Goal: Task Accomplishment & Management: Complete application form

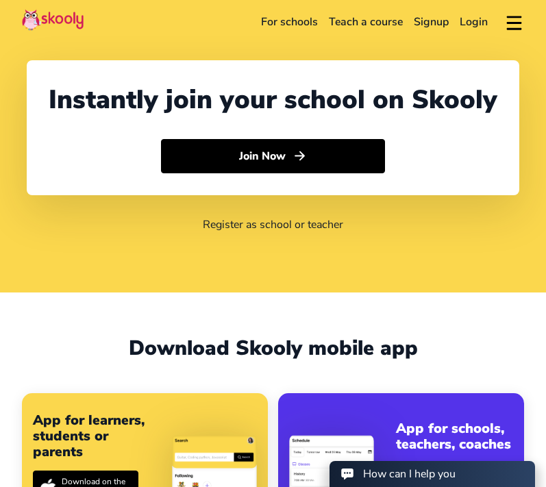
select select "44"
select select "[GEOGRAPHIC_DATA]"
select select "Europe/[GEOGRAPHIC_DATA]"
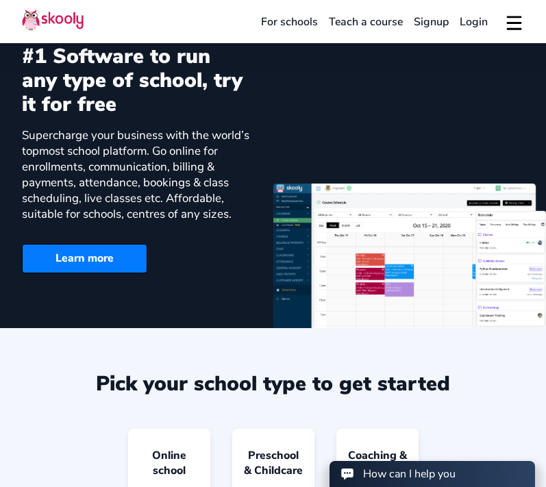
scroll to position [616, 0]
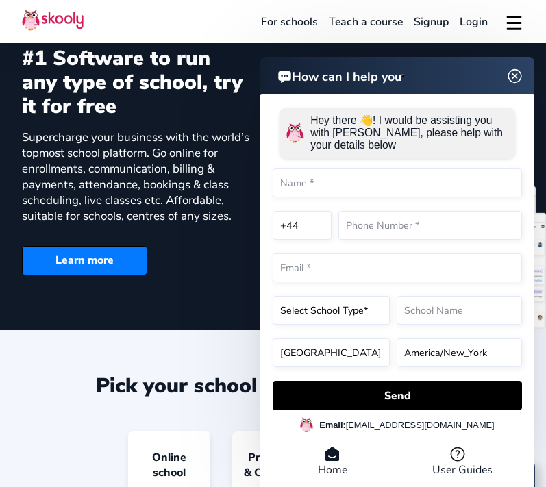
click at [516, 74] on img at bounding box center [515, 75] width 26 height 17
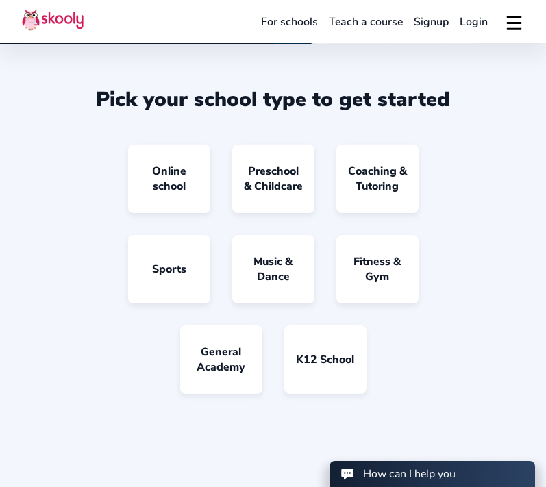
scroll to position [900, 0]
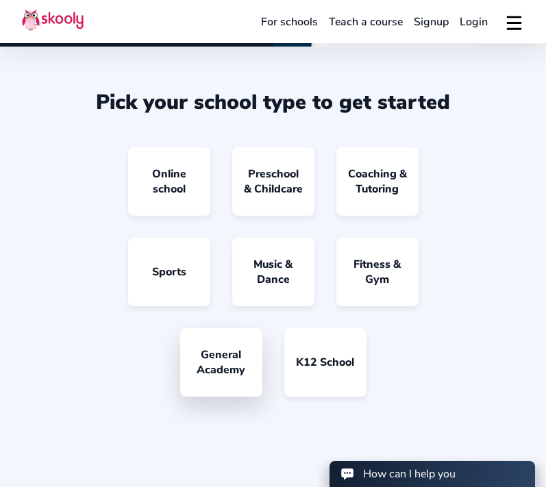
click at [228, 364] on link "General Academy" at bounding box center [221, 362] width 82 height 68
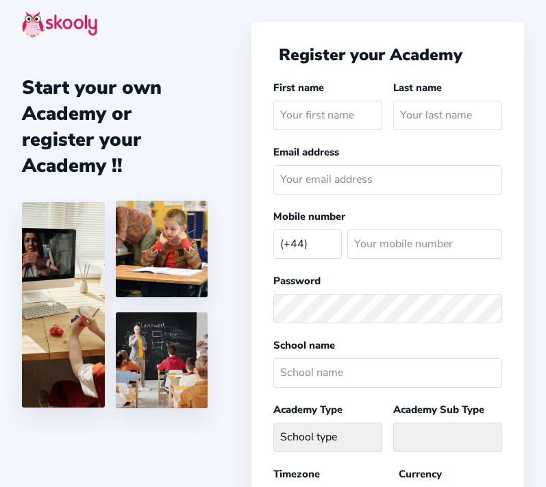
select select "GB"
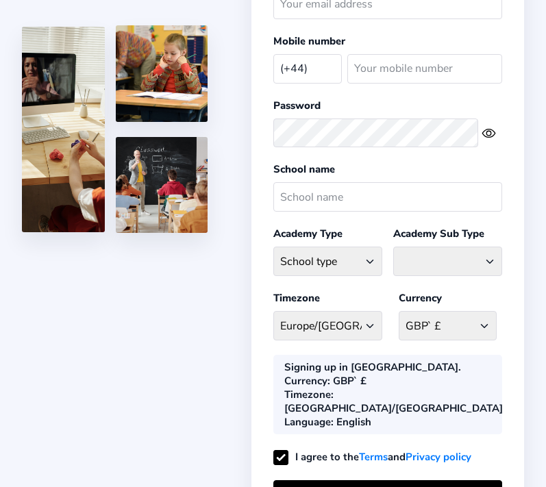
scroll to position [177, 0]
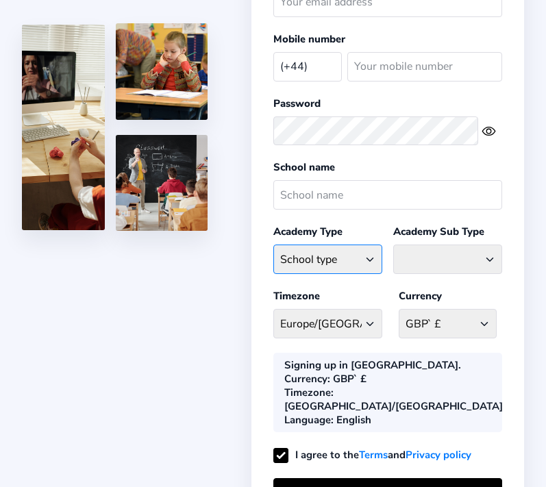
click at [377, 258] on select "School type Academic Afterschool Arts Dance Homeschool Language Martial Arts Mu…" at bounding box center [327, 258] width 109 height 29
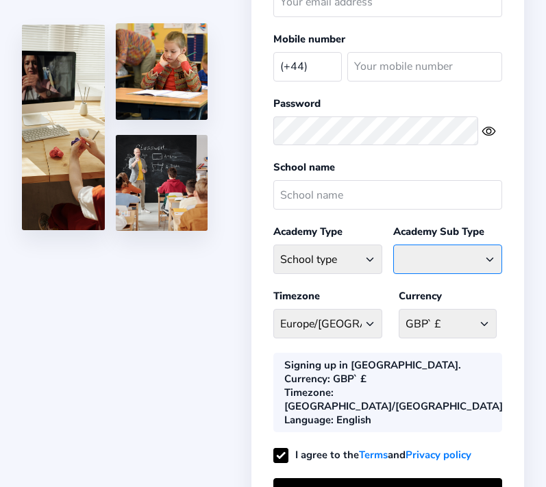
click at [490, 253] on select at bounding box center [447, 258] width 109 height 29
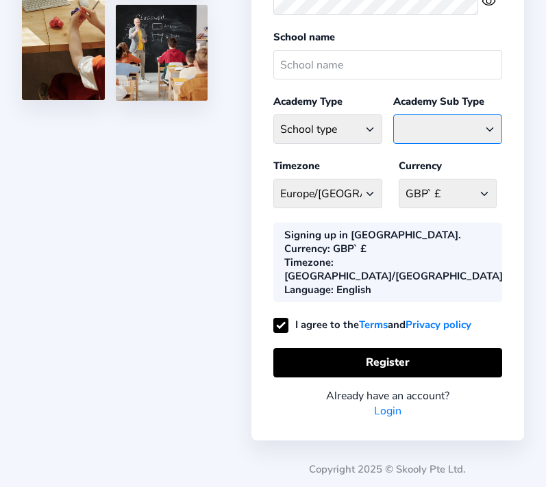
scroll to position [0, 0]
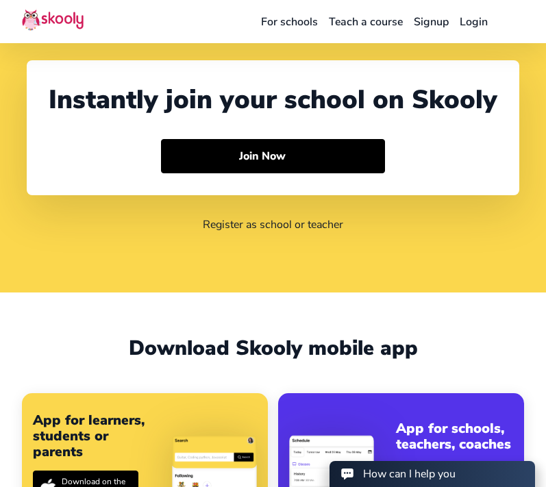
scroll to position [308, 0]
